Goal: Task Accomplishment & Management: Use online tool/utility

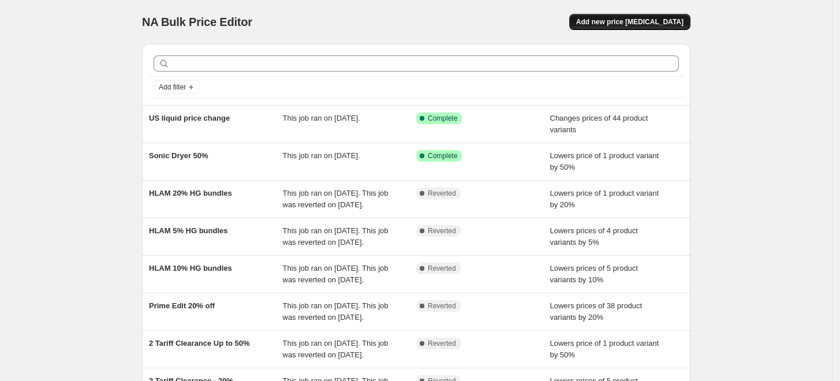
click at [620, 24] on span "Add new price [MEDICAL_DATA]" at bounding box center [629, 21] width 107 height 9
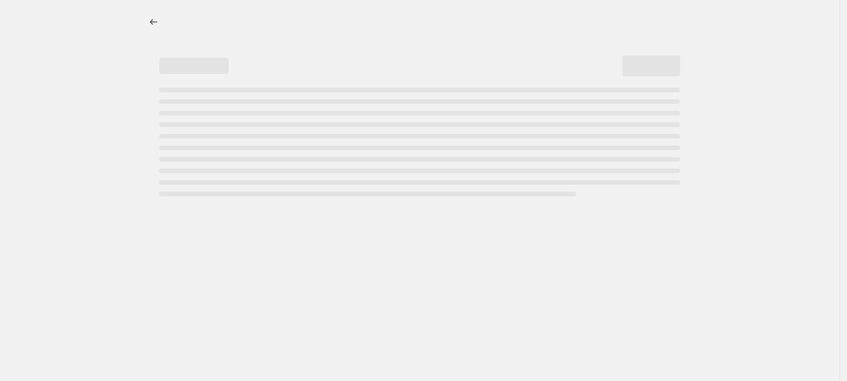
select select "percentage"
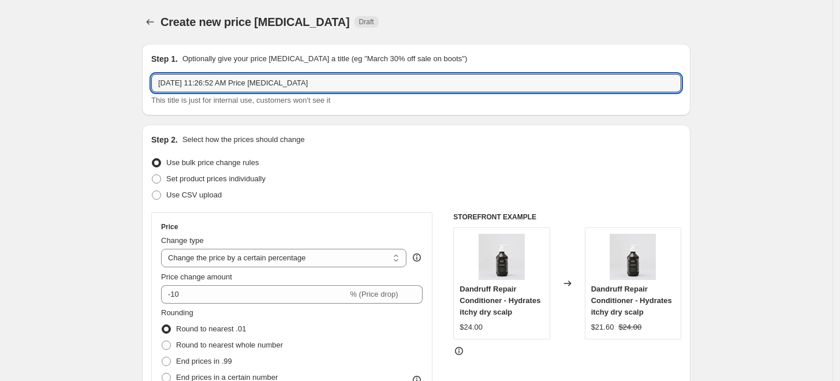
drag, startPoint x: 326, startPoint y: 82, endPoint x: 154, endPoint y: 62, distance: 173.2
click at [154, 62] on div "Step 1. Optionally give your price [MEDICAL_DATA] a title (eg "March 30% off sa…" at bounding box center [416, 79] width 530 height 53
type input "prime picks 30% singles"
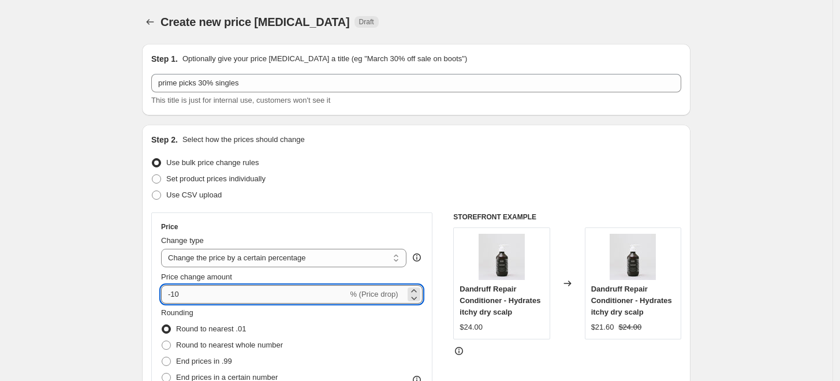
click at [186, 294] on input "-10" at bounding box center [254, 294] width 186 height 18
type input "-1"
type input "-40"
click at [191, 348] on span "Round to nearest whole number" at bounding box center [229, 345] width 107 height 9
click at [162, 341] on input "Round to nearest whole number" at bounding box center [162, 341] width 1 height 1
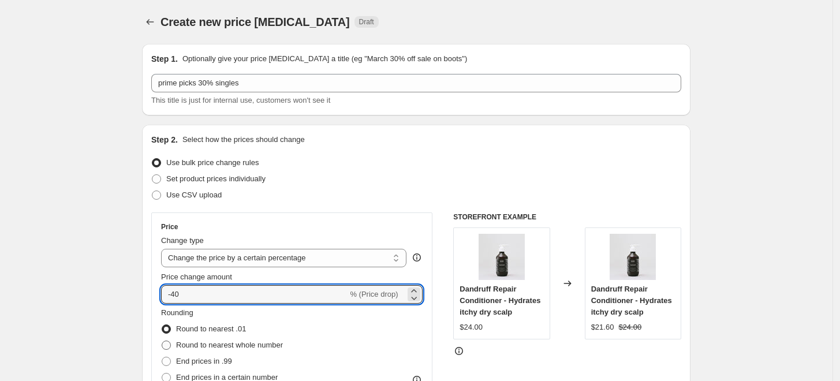
radio input "true"
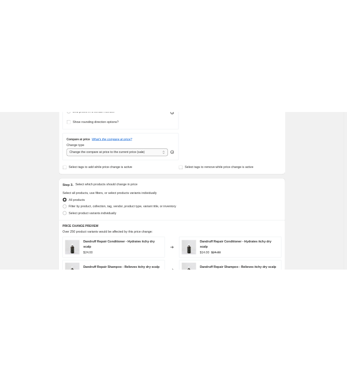
scroll to position [380, 0]
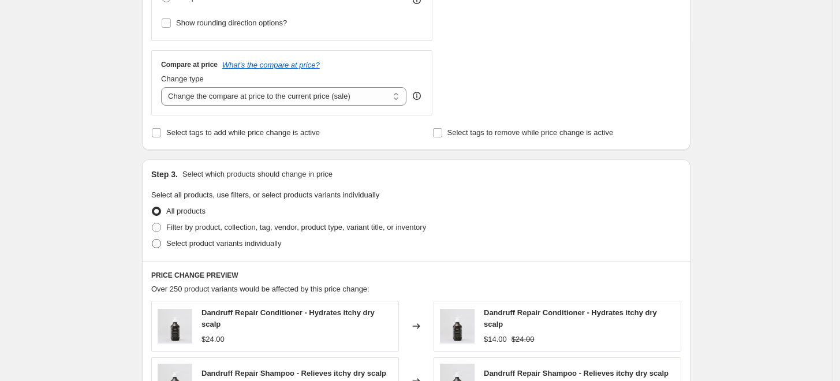
click at [204, 244] on span "Select product variants individually" at bounding box center [223, 243] width 115 height 9
click at [152, 240] on input "Select product variants individually" at bounding box center [152, 239] width 1 height 1
radio input "true"
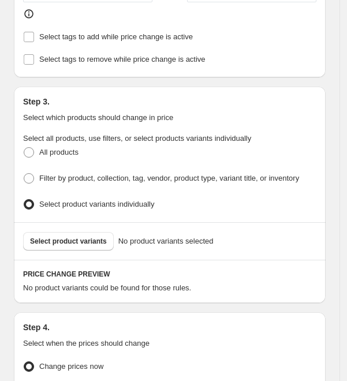
scroll to position [711, 0]
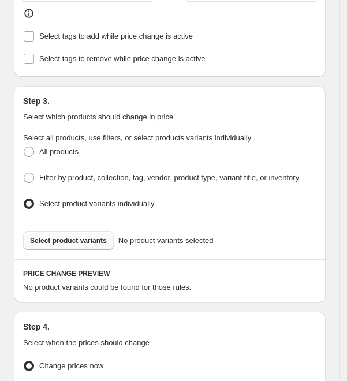
click at [46, 245] on span "Select product variants" at bounding box center [68, 240] width 77 height 9
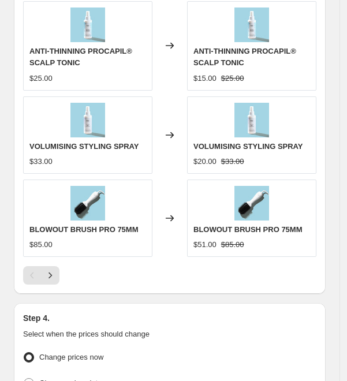
scroll to position [1362, 0]
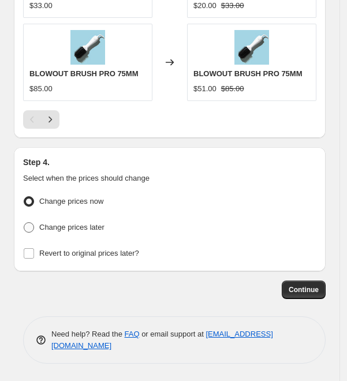
click at [65, 230] on span "Change prices later" at bounding box center [71, 227] width 65 height 9
click at [24, 223] on input "Change prices later" at bounding box center [24, 222] width 1 height 1
radio input "true"
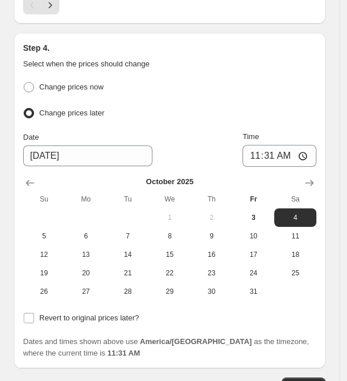
scroll to position [1469, 0]
click at [53, 241] on span "5" at bounding box center [44, 236] width 33 height 9
type input "[DATE]"
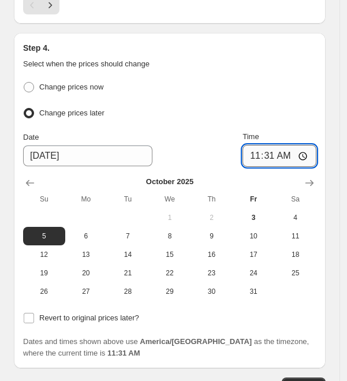
click at [260, 165] on input "11:31" at bounding box center [279, 156] width 74 height 22
type input "08:00"
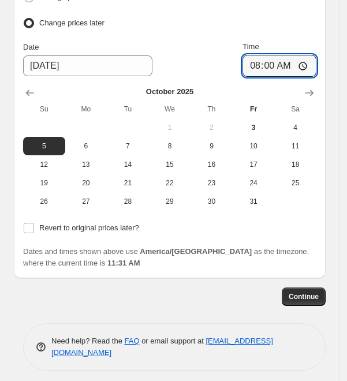
scroll to position [1573, 0]
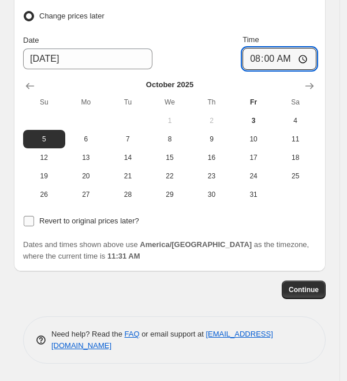
click at [43, 227] on span "Revert to original prices later?" at bounding box center [89, 221] width 100 height 12
click at [34, 226] on input "Revert to original prices later?" at bounding box center [29, 221] width 10 height 10
checkbox input "true"
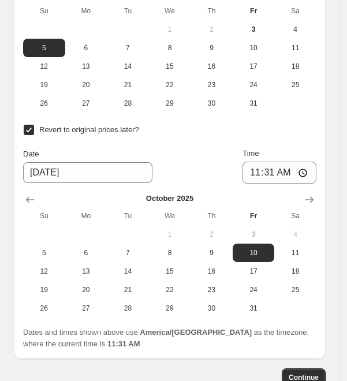
scroll to position [1658, 0]
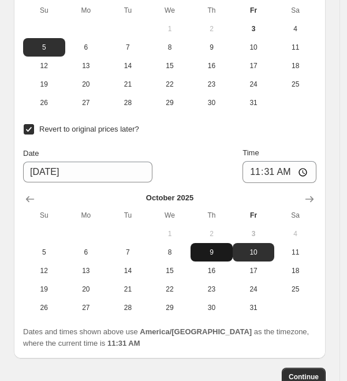
click at [216, 257] on span "9" at bounding box center [211, 252] width 33 height 9
click at [257, 257] on span "10" at bounding box center [253, 252] width 33 height 9
type input "[DATE]"
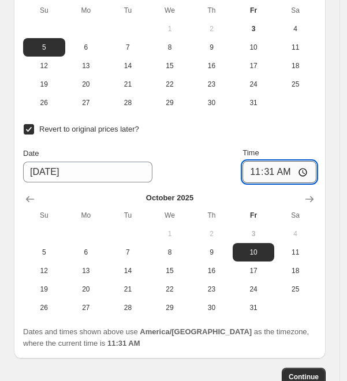
click at [259, 180] on input "11:31" at bounding box center [279, 172] width 74 height 22
type input "02:00"
click at [210, 151] on div "Revert to original prices later? Date [DATE] Time 02:00 [DATE] Su Mo Tu We Th F…" at bounding box center [169, 219] width 293 height 196
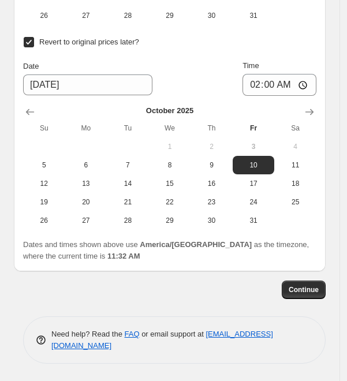
scroll to position [1752, 0]
click at [312, 291] on span "Continue" at bounding box center [304, 289] width 30 height 9
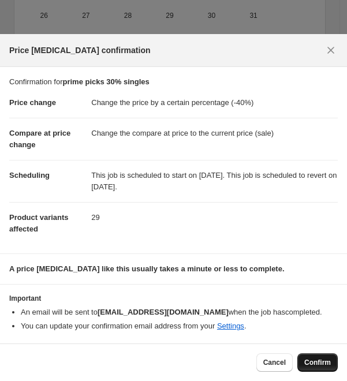
click at [311, 359] on span "Confirm" at bounding box center [317, 362] width 27 height 9
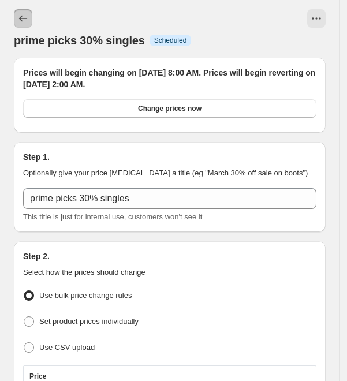
click at [24, 15] on icon "Price change jobs" at bounding box center [23, 19] width 12 height 12
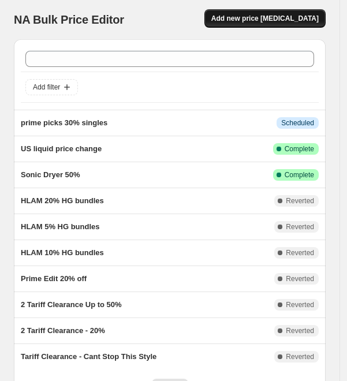
click at [314, 17] on span "Add new price [MEDICAL_DATA]" at bounding box center [264, 18] width 107 height 9
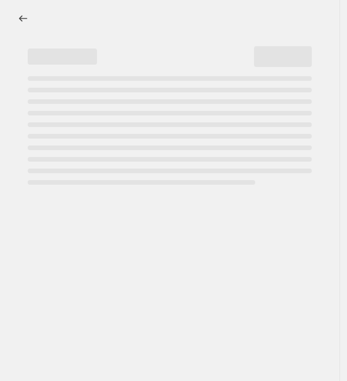
select select "percentage"
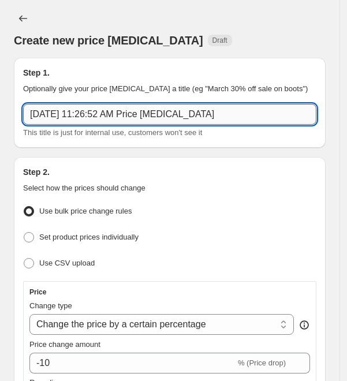
click at [162, 119] on input "[DATE] 11:26:52 AM Price [MEDICAL_DATA]" at bounding box center [169, 114] width 293 height 21
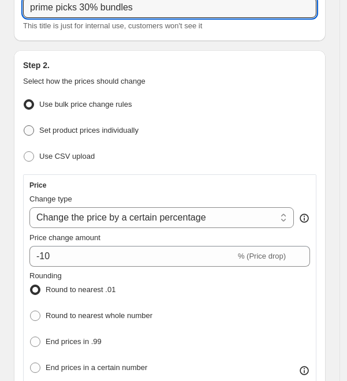
scroll to position [128, 0]
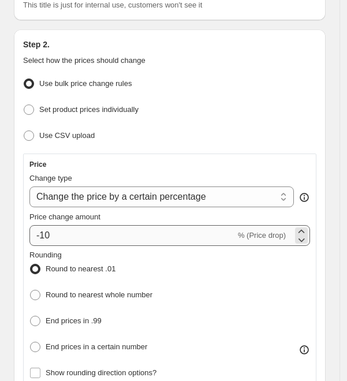
type input "prime picks 30% bundles"
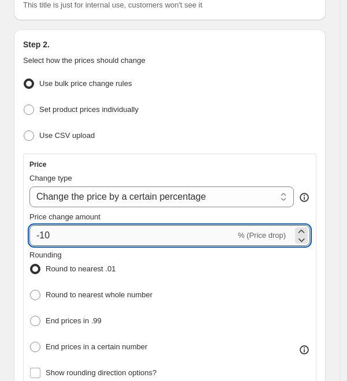
click at [69, 225] on input "-10" at bounding box center [132, 235] width 206 height 21
type input "-1"
type input "-59"
click at [54, 298] on span "Round to nearest whole number" at bounding box center [99, 294] width 107 height 9
click at [31, 290] on input "Round to nearest whole number" at bounding box center [30, 290] width 1 height 1
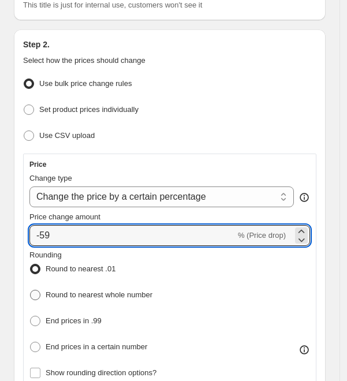
radio input "true"
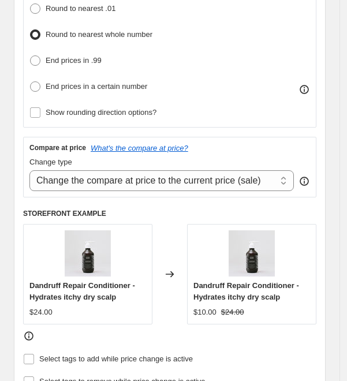
scroll to position [387, 0]
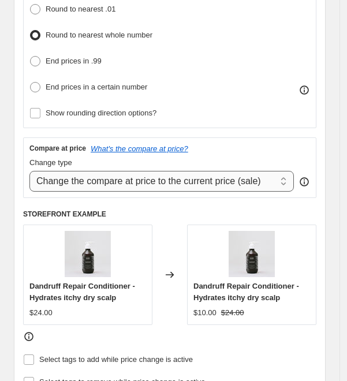
click at [56, 182] on select "Change the compare at price to the current price (sale) Change the compare at p…" at bounding box center [161, 181] width 264 height 21
select select "no_change"
click at [29, 171] on select "Change the compare at price to the current price (sale) Change the compare at p…" at bounding box center [161, 181] width 264 height 21
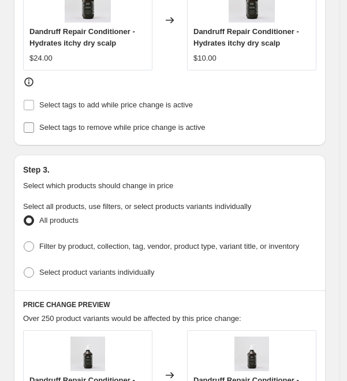
scroll to position [654, 0]
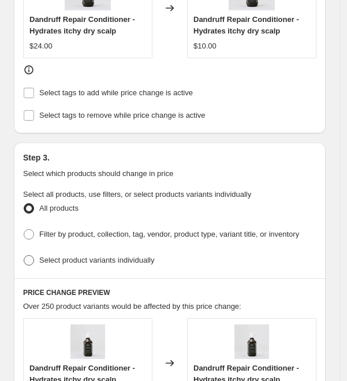
click at [41, 264] on span "Select product variants individually" at bounding box center [96, 260] width 115 height 9
click at [24, 256] on input "Select product variants individually" at bounding box center [24, 255] width 1 height 1
radio input "true"
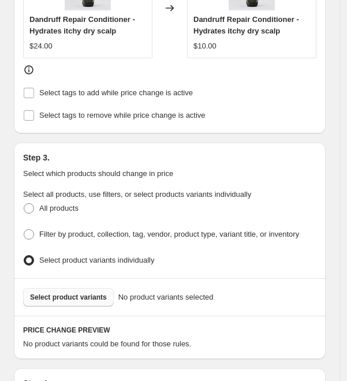
click at [51, 299] on button "Select product variants" at bounding box center [68, 297] width 91 height 18
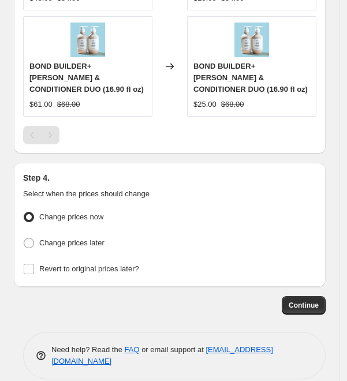
scroll to position [1290, 0]
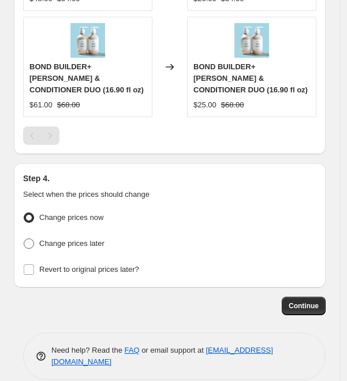
click at [80, 239] on span "Change prices later" at bounding box center [71, 243] width 65 height 9
click at [24, 238] on input "Change prices later" at bounding box center [24, 238] width 1 height 1
radio input "true"
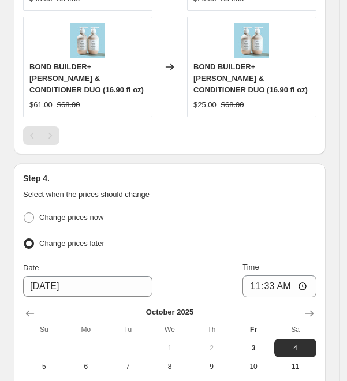
scroll to position [1387, 0]
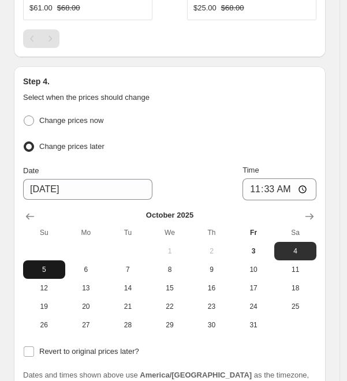
click at [49, 265] on span "5" at bounding box center [44, 269] width 33 height 9
type input "[DATE]"
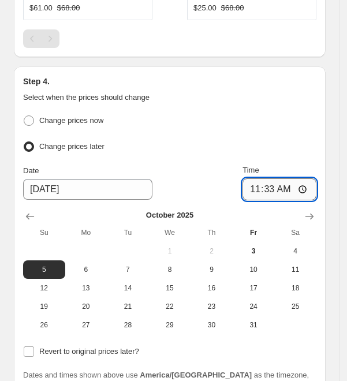
click at [262, 178] on input "11:33" at bounding box center [279, 189] width 74 height 22
type input "08:00"
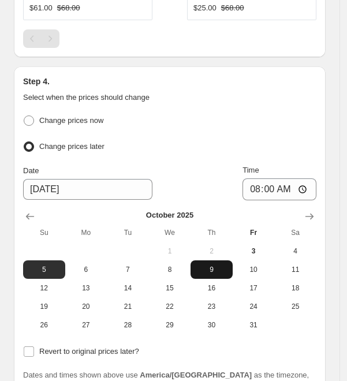
click at [218, 260] on button "9" at bounding box center [212, 269] width 42 height 18
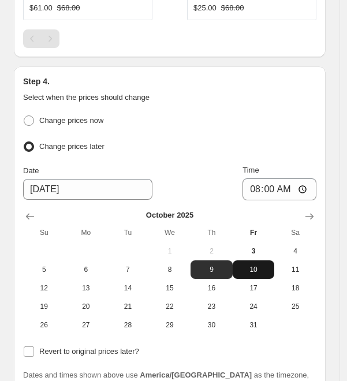
click at [248, 265] on span "10" at bounding box center [253, 269] width 33 height 9
type input "[DATE]"
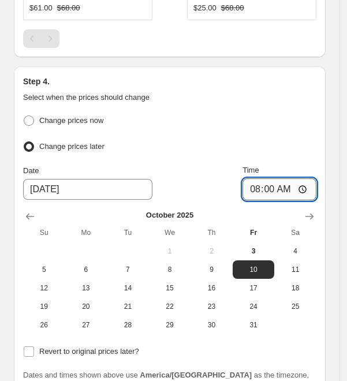
click at [260, 178] on input "08:00" at bounding box center [279, 189] width 74 height 22
type input "02:00"
click at [270, 113] on div "Change prices now" at bounding box center [169, 121] width 293 height 17
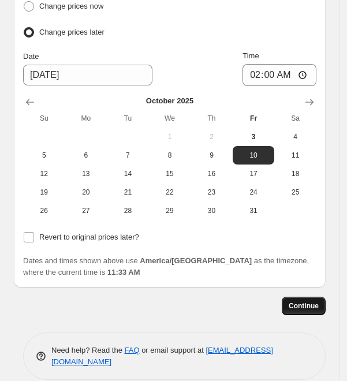
click at [314, 297] on button "Continue" at bounding box center [304, 306] width 44 height 18
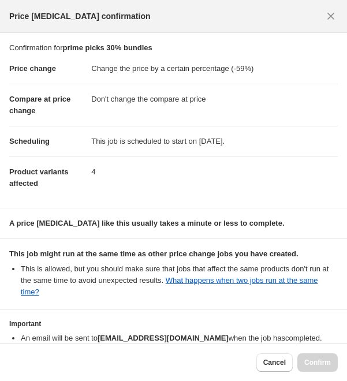
scroll to position [72, 0]
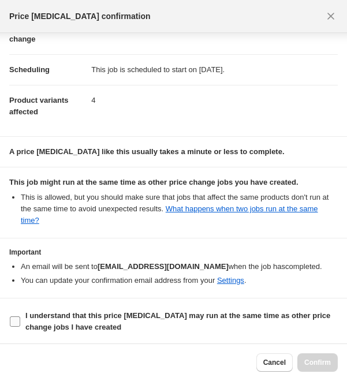
click at [23, 320] on label "I understand that this price [MEDICAL_DATA] may run at the same time as other p…" at bounding box center [173, 322] width 329 height 28
click at [20, 320] on input "I understand that this price [MEDICAL_DATA] may run at the same time as other p…" at bounding box center [15, 321] width 10 height 10
checkbox input "true"
click at [309, 360] on span "Confirm" at bounding box center [317, 362] width 27 height 9
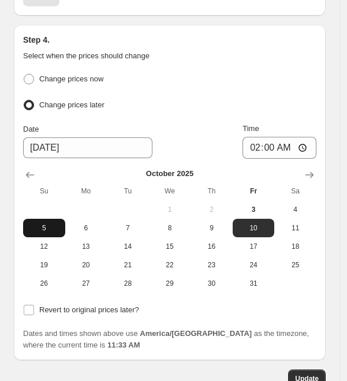
click at [49, 219] on button "5" at bounding box center [44, 228] width 42 height 18
type input "[DATE]"
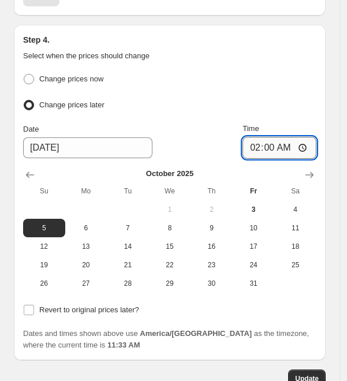
click at [261, 137] on input "02:00" at bounding box center [279, 148] width 74 height 22
type input "08:00"
click at [72, 305] on span "Revert to original prices later?" at bounding box center [89, 309] width 100 height 9
click at [34, 305] on input "Revert to original prices later?" at bounding box center [29, 310] width 10 height 10
checkbox input "true"
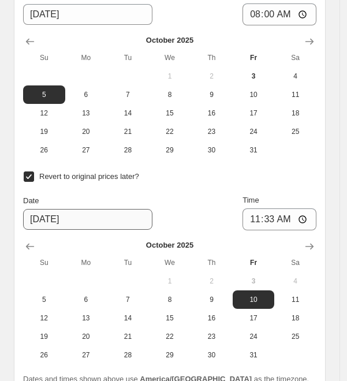
scroll to position [1640, 0]
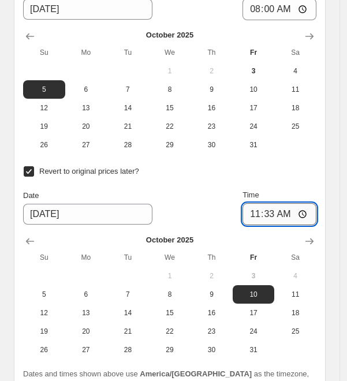
click at [259, 203] on input "11:33" at bounding box center [279, 214] width 74 height 22
type input "02:00"
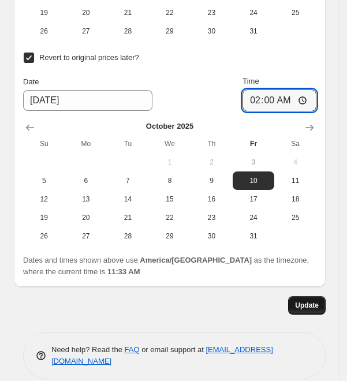
click at [319, 301] on span "Update" at bounding box center [307, 305] width 24 height 9
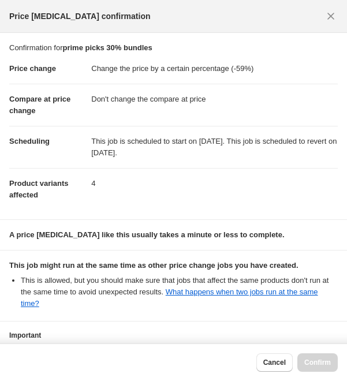
scroll to position [83, 0]
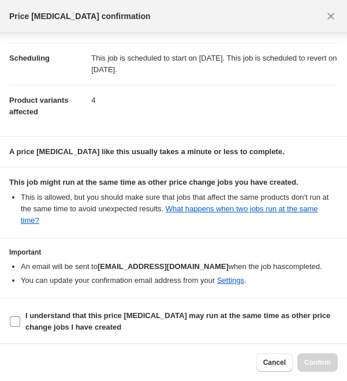
click at [57, 319] on b "I understand that this price [MEDICAL_DATA] may run at the same time as other p…" at bounding box center [177, 321] width 305 height 20
click at [20, 319] on input "I understand that this price [MEDICAL_DATA] may run at the same time as other p…" at bounding box center [15, 321] width 10 height 10
checkbox input "true"
click at [316, 363] on span "Confirm" at bounding box center [317, 362] width 27 height 9
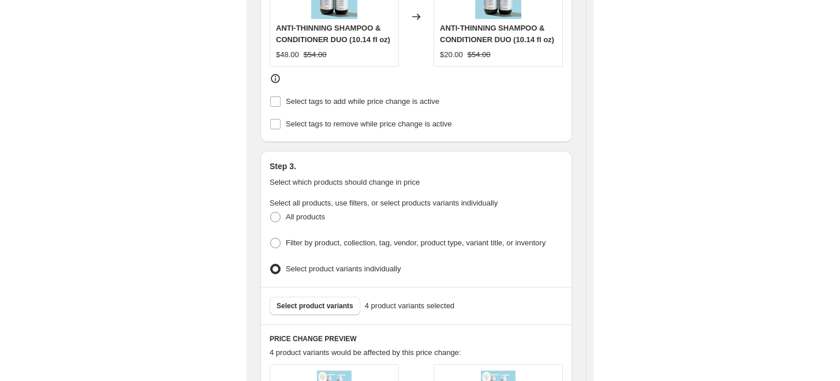
scroll to position [726, 0]
